Goal: Task Accomplishment & Management: Manage account settings

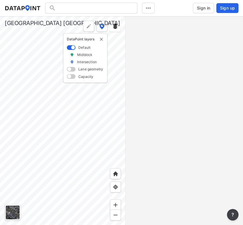
click at [204, 9] on span "Sign in" at bounding box center [204, 8] width 14 height 6
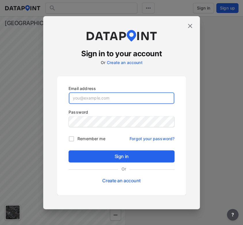
type input "[EMAIL_ADDRESS][DOMAIN_NAME]"
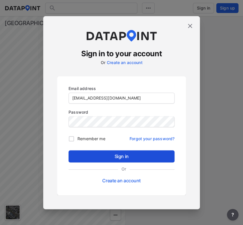
click at [124, 156] on span "Sign in" at bounding box center [121, 156] width 97 height 7
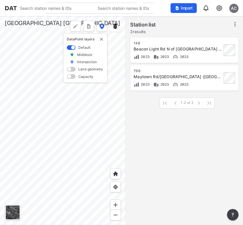
click at [90, 154] on div at bounding box center [63, 120] width 126 height 209
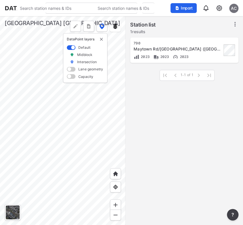
click at [50, 151] on div at bounding box center [63, 120] width 126 height 209
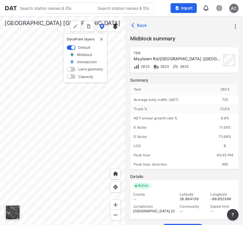
click at [126, 147] on div at bounding box center [63, 120] width 126 height 209
click at [126, 142] on div at bounding box center [63, 120] width 126 height 209
click at [69, 121] on div at bounding box center [63, 120] width 126 height 209
click at [76, 128] on div at bounding box center [63, 120] width 126 height 209
click at [94, 122] on div at bounding box center [63, 120] width 126 height 209
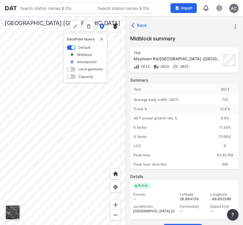
click at [55, 145] on div at bounding box center [63, 120] width 126 height 209
